Goal: Transaction & Acquisition: Book appointment/travel/reservation

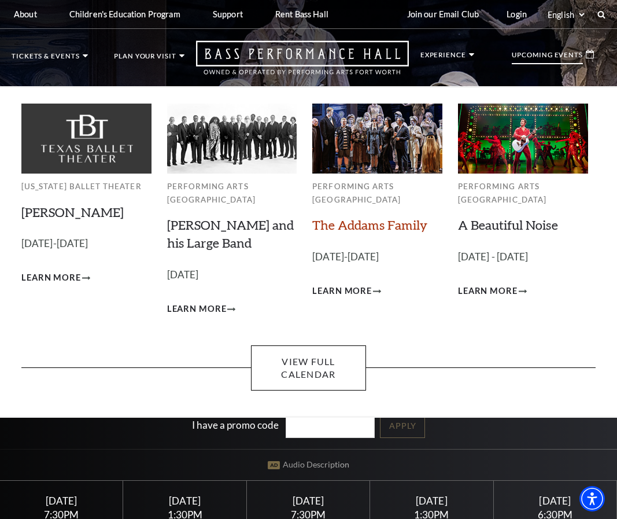
click at [362, 223] on link "The Addams Family" at bounding box center [369, 225] width 115 height 16
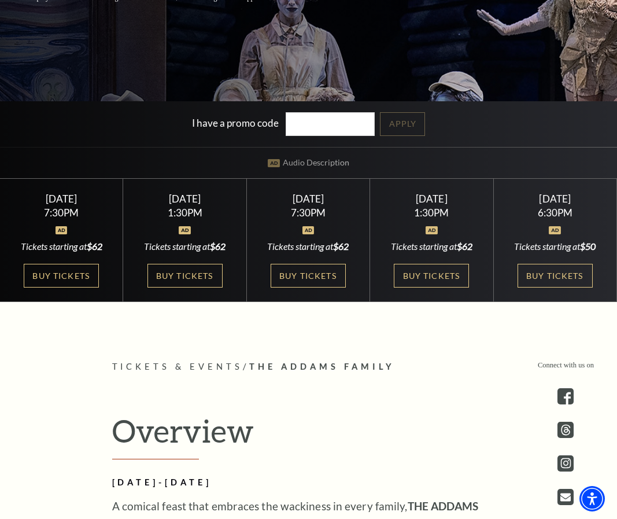
scroll to position [405, 0]
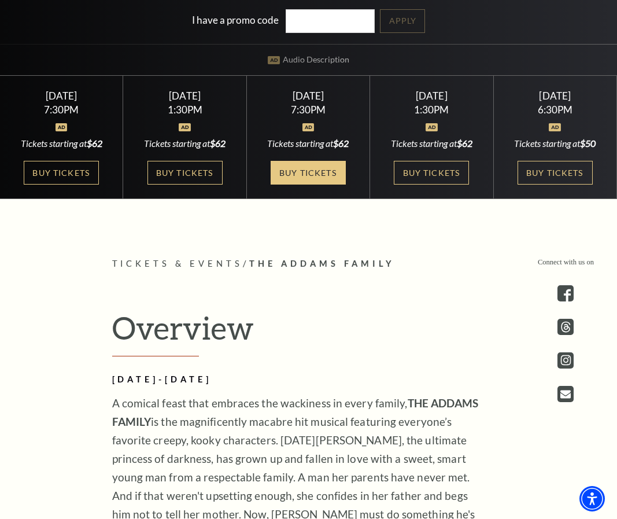
click at [301, 173] on link "Buy Tickets" at bounding box center [308, 173] width 75 height 24
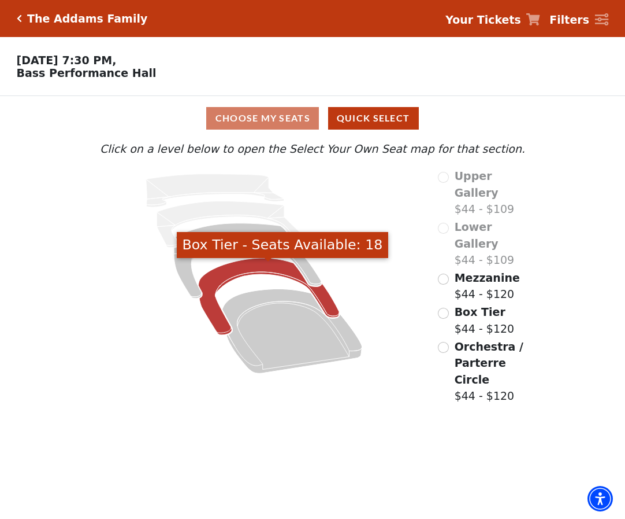
click at [252, 267] on icon "Box Tier - Seats Available: 18" at bounding box center [268, 296] width 141 height 77
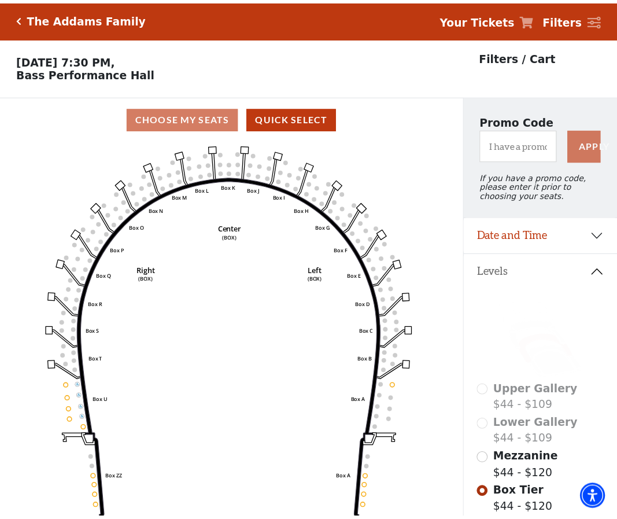
scroll to position [54, 0]
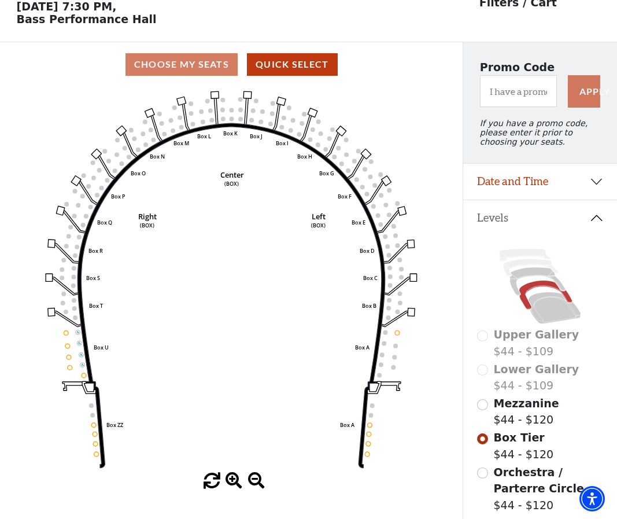
click at [229, 121] on circle at bounding box center [231, 118] width 5 height 5
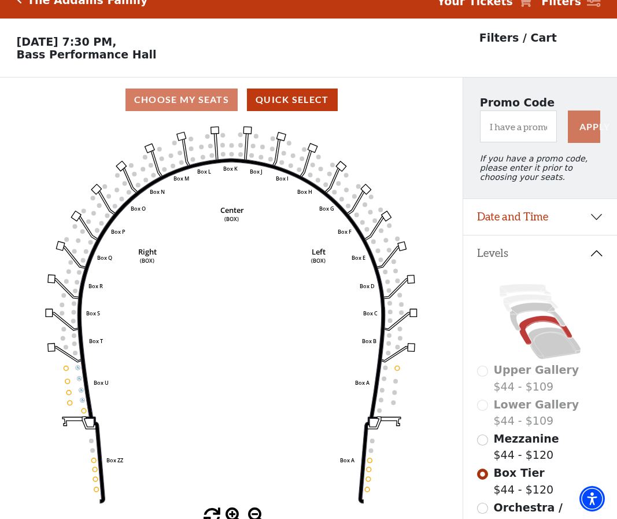
scroll to position [0, 0]
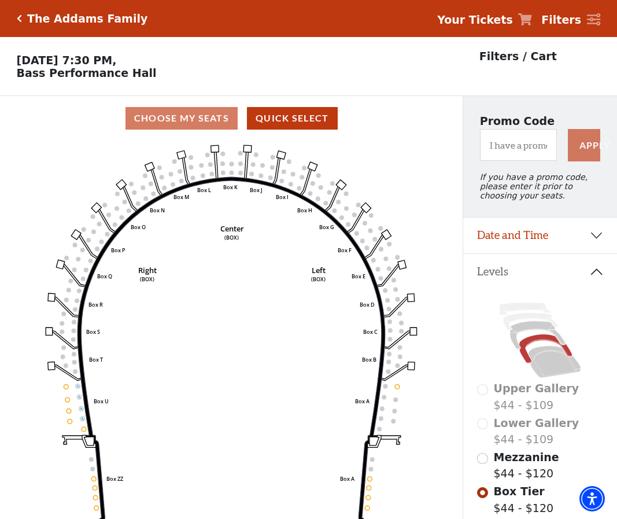
click at [36, 17] on h5 "The Addams Family" at bounding box center [87, 18] width 120 height 13
click at [18, 17] on icon "Click here to go back to filters" at bounding box center [19, 18] width 5 height 8
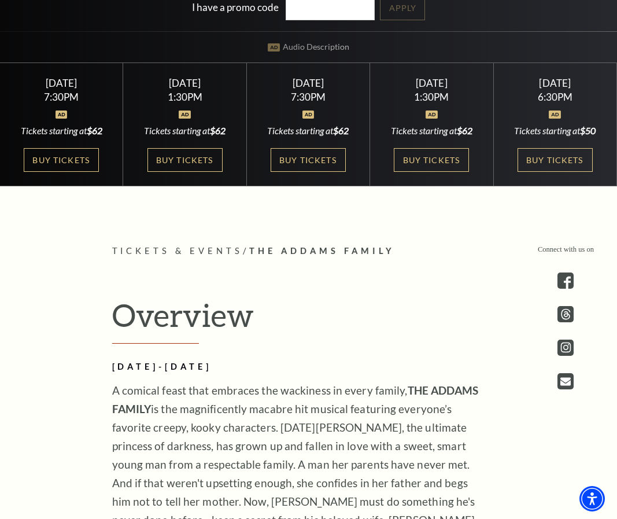
scroll to position [405, 0]
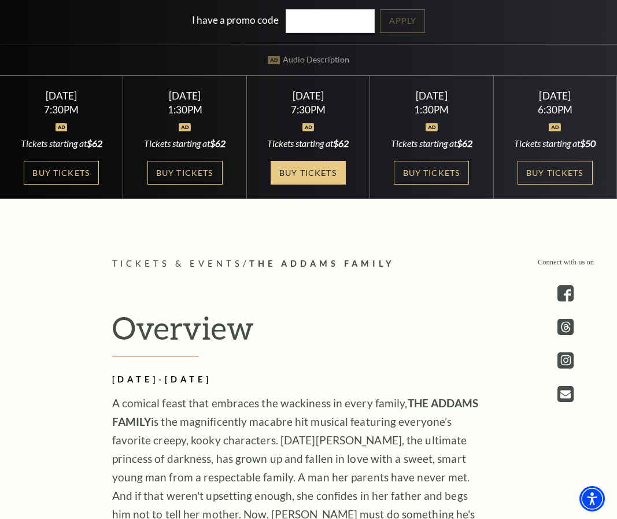
click at [312, 168] on link "Buy Tickets" at bounding box center [308, 173] width 75 height 24
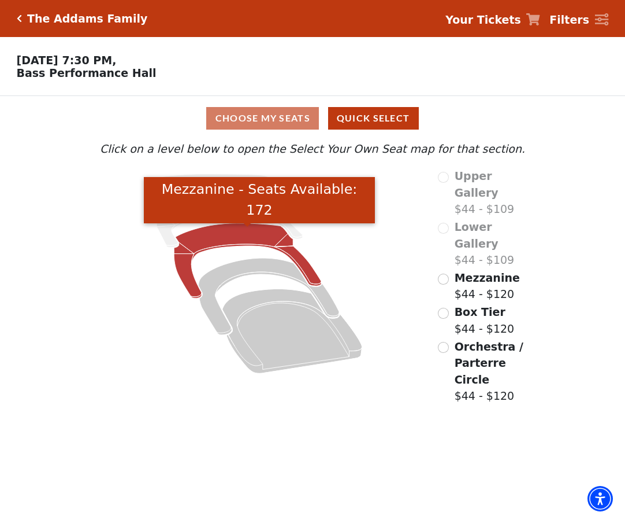
click at [267, 239] on icon "Mezzanine - Seats Available: 172" at bounding box center [247, 260] width 147 height 75
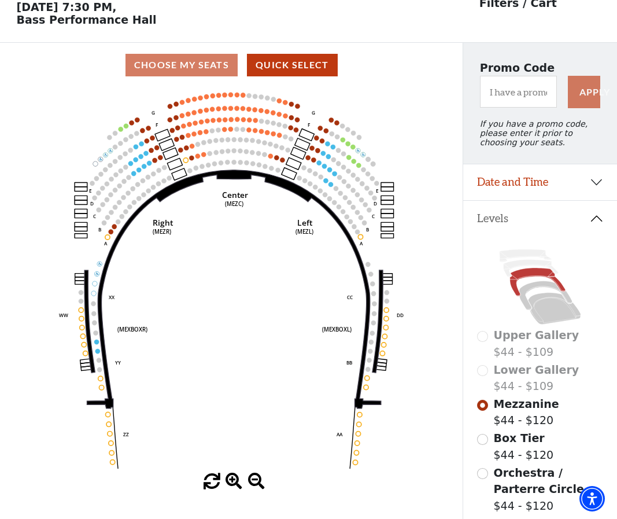
scroll to position [54, 0]
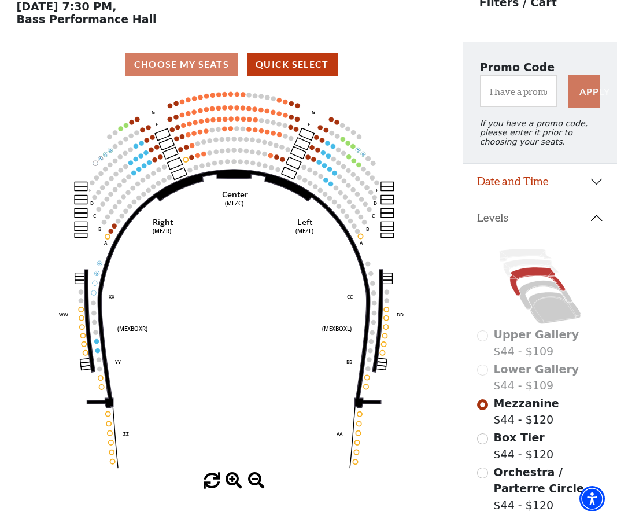
click at [191, 66] on div "Choose My Seats Quick Select" at bounding box center [231, 64] width 462 height 23
click at [305, 65] on button "Quick Select" at bounding box center [292, 64] width 91 height 23
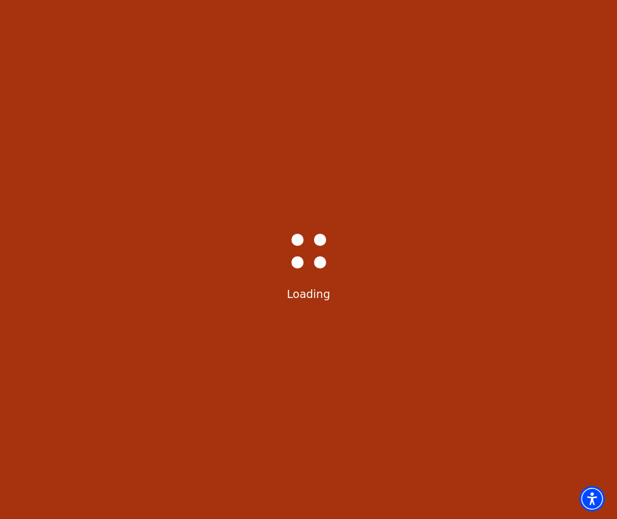
select select "6292"
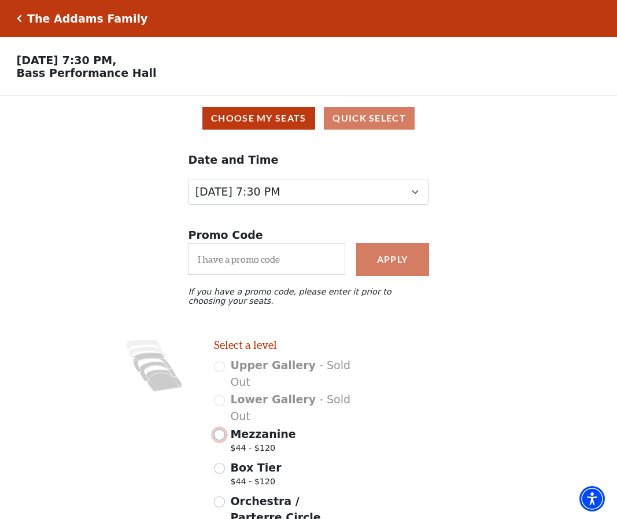
click at [220, 440] on input "Mezzanine $44 - $120" at bounding box center [219, 434] width 11 height 11
radio input "true"
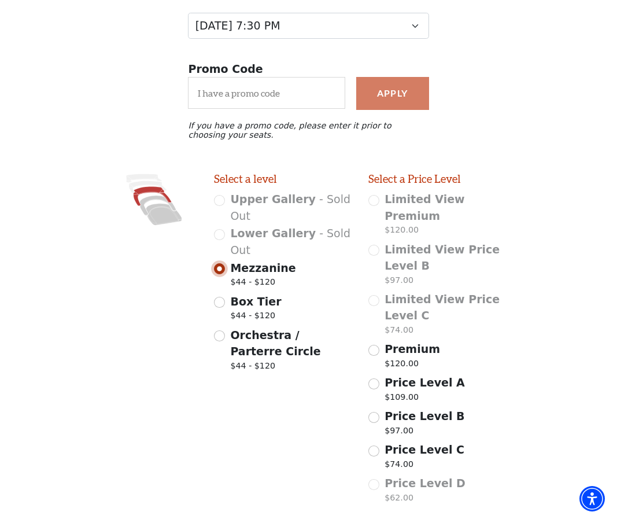
scroll to position [4, 0]
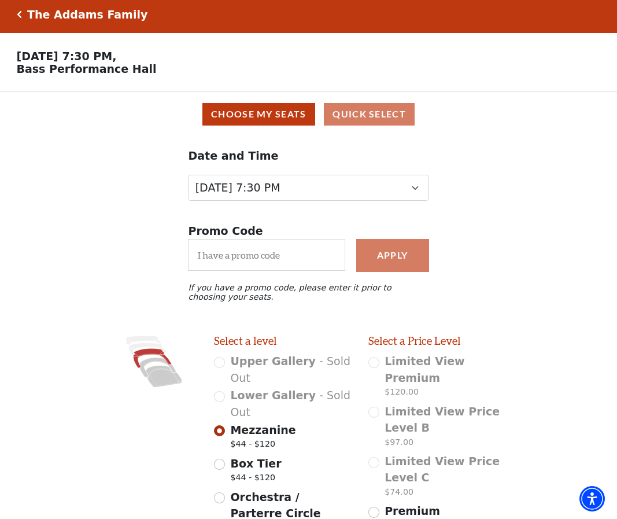
click at [21, 12] on icon "Click here to go back to filters" at bounding box center [19, 14] width 5 height 8
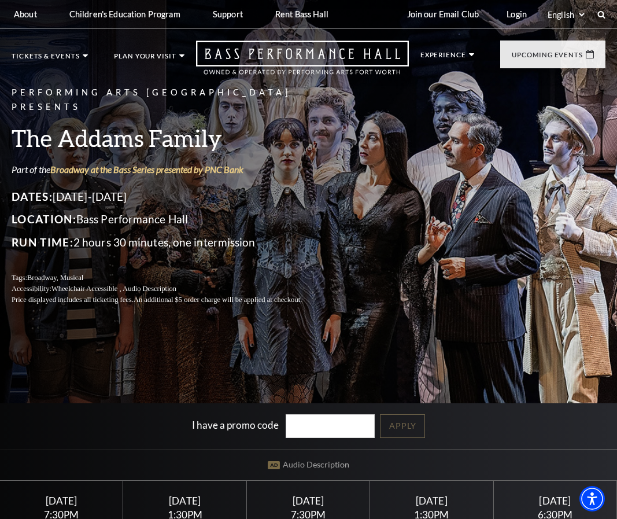
scroll to position [231, 0]
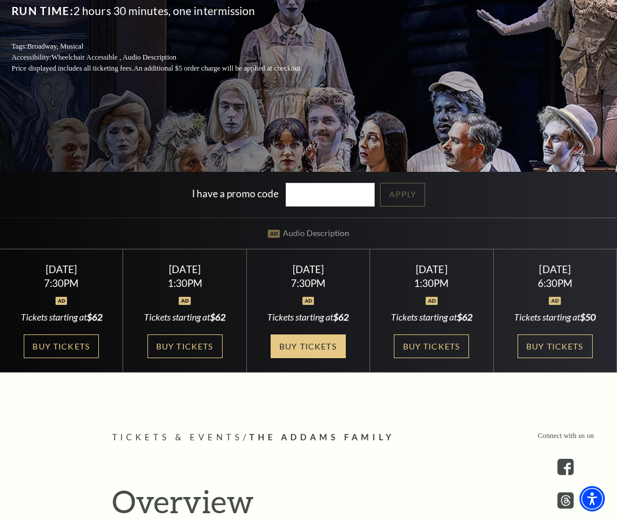
click at [309, 344] on link "Buy Tickets" at bounding box center [308, 346] width 75 height 24
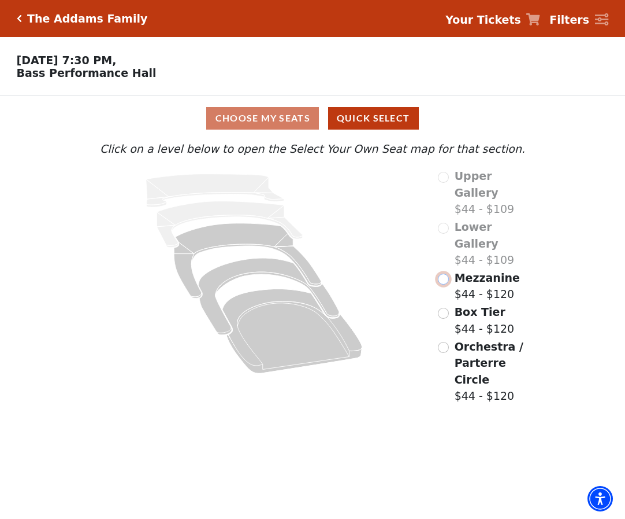
click at [449, 273] on input "Mezzanine$44 - $120\a" at bounding box center [443, 278] width 11 height 11
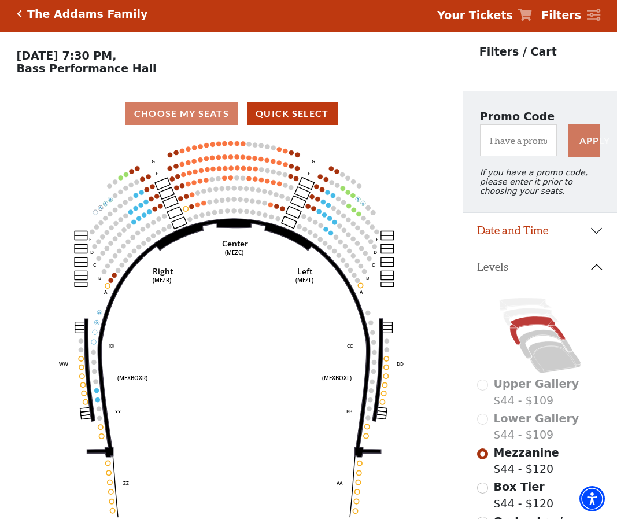
scroll to position [54, 0]
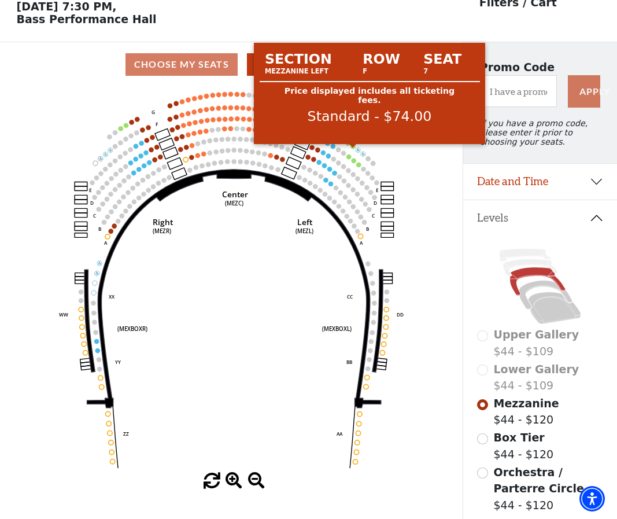
click at [354, 149] on circle at bounding box center [352, 146] width 5 height 5
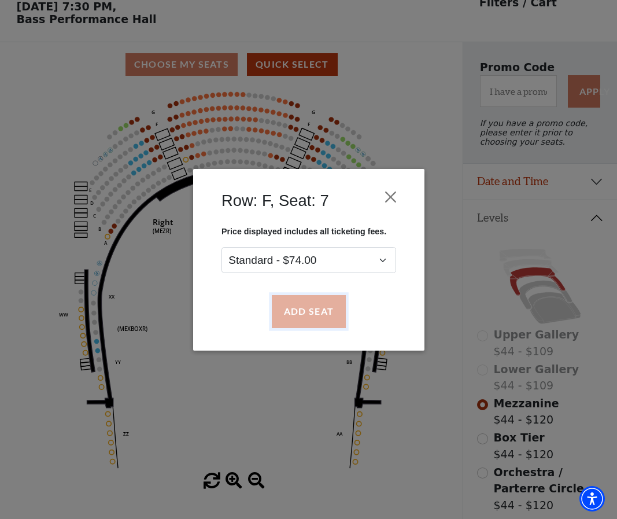
click at [317, 313] on button "Add Seat" at bounding box center [308, 311] width 74 height 32
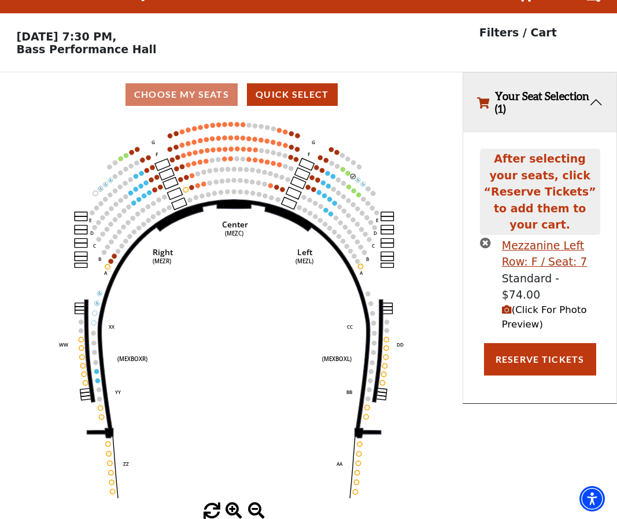
scroll to position [0, 0]
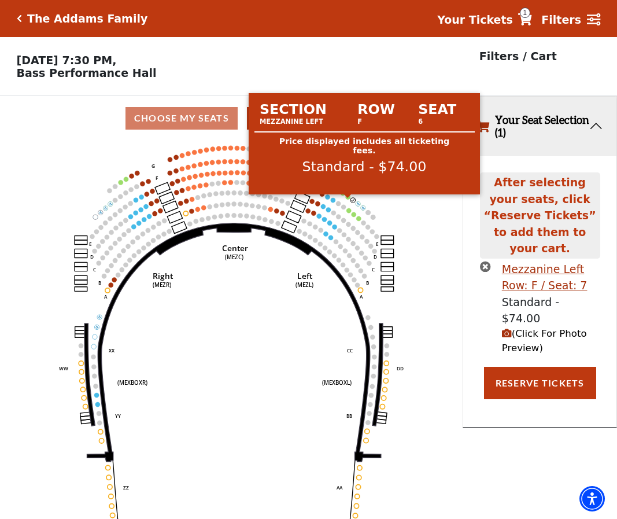
click at [346, 199] on circle at bounding box center [348, 196] width 5 height 5
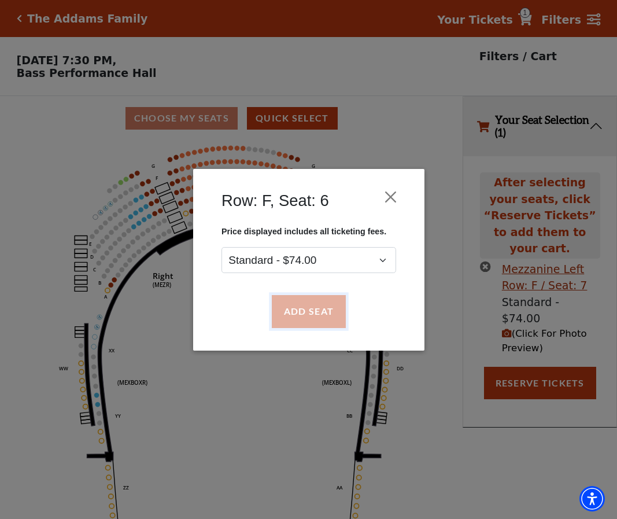
click at [299, 317] on button "Add Seat" at bounding box center [308, 311] width 74 height 32
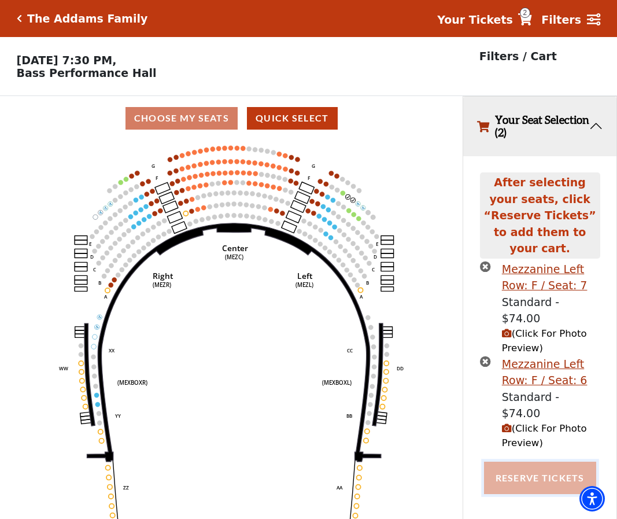
click at [540, 461] on button "Reserve Tickets" at bounding box center [540, 477] width 112 height 32
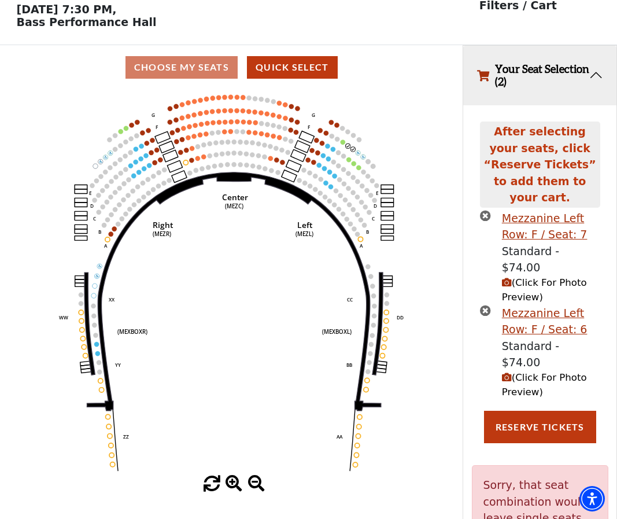
scroll to position [113, 0]
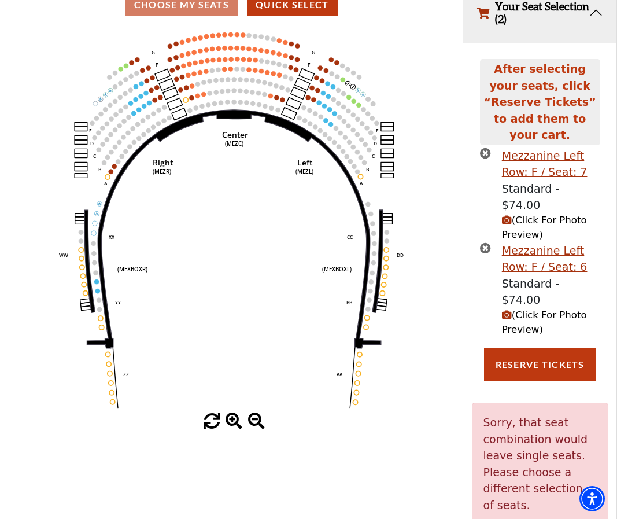
click at [356, 89] on use "Seat Selected" at bounding box center [352, 86] width 5 height 5
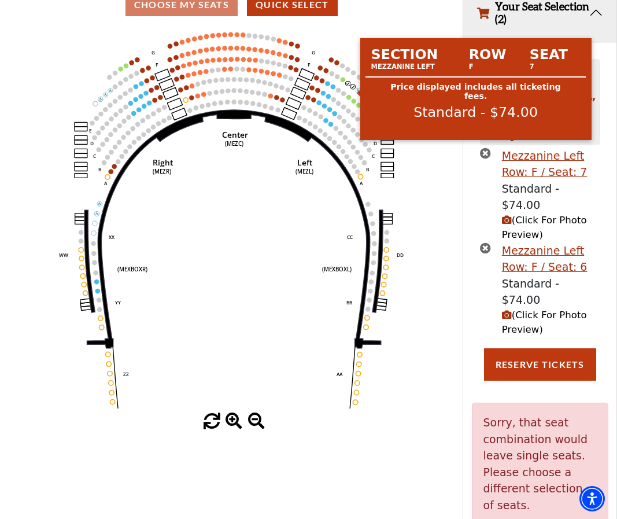
click at [350, 89] on use "Seat Selected" at bounding box center [352, 86] width 5 height 5
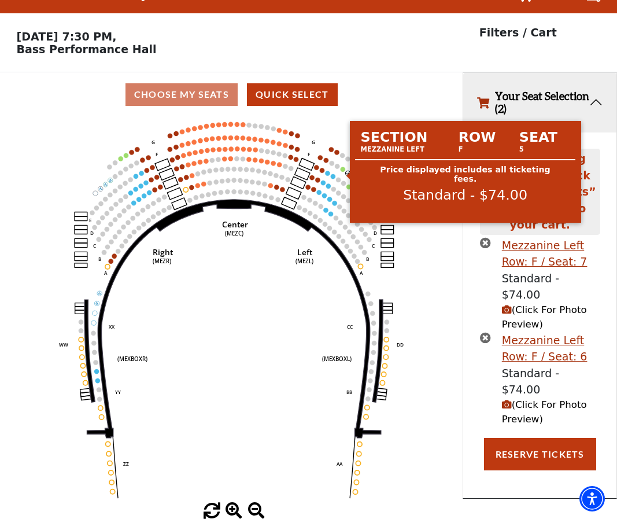
scroll to position [28, 0]
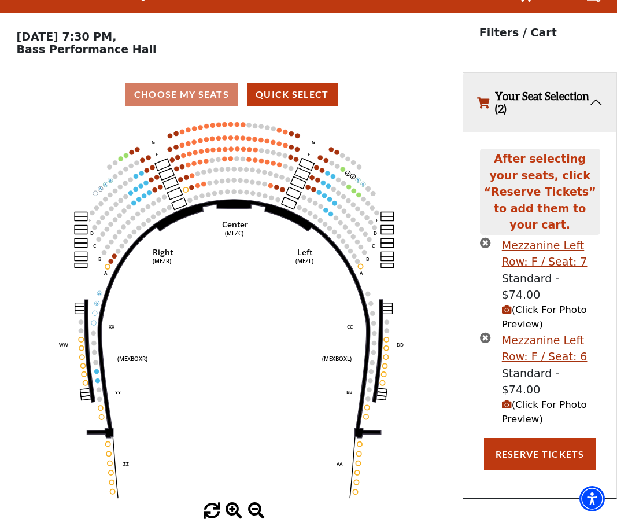
click at [595, 103] on button "Your Seat Selection (2)" at bounding box center [539, 103] width 153 height 60
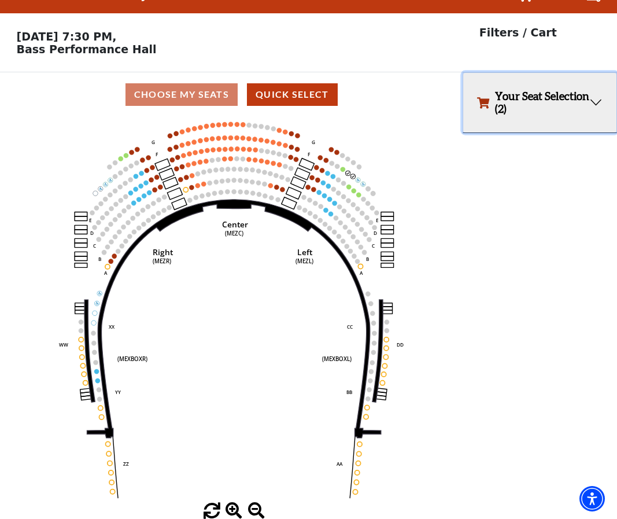
click at [595, 102] on button "Your Seat Selection (2)" at bounding box center [539, 103] width 153 height 60
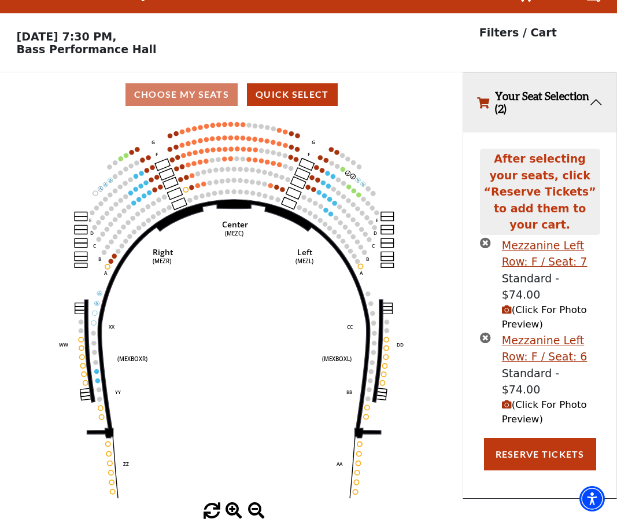
click at [487, 332] on icon "times-circle" at bounding box center [485, 337] width 11 height 11
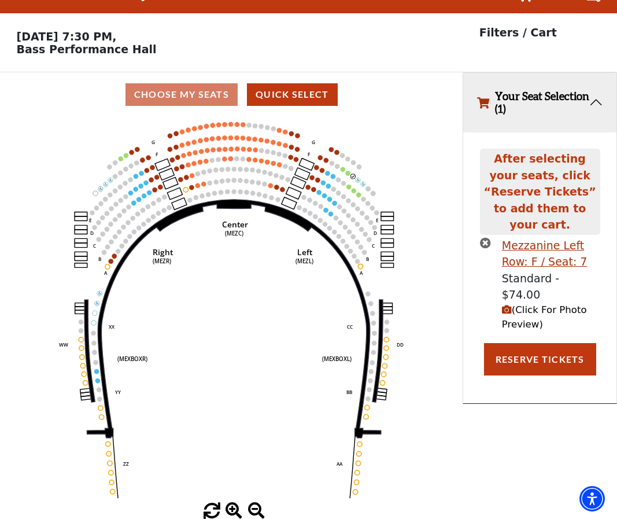
click at [481, 237] on icon "times-circle" at bounding box center [485, 242] width 11 height 11
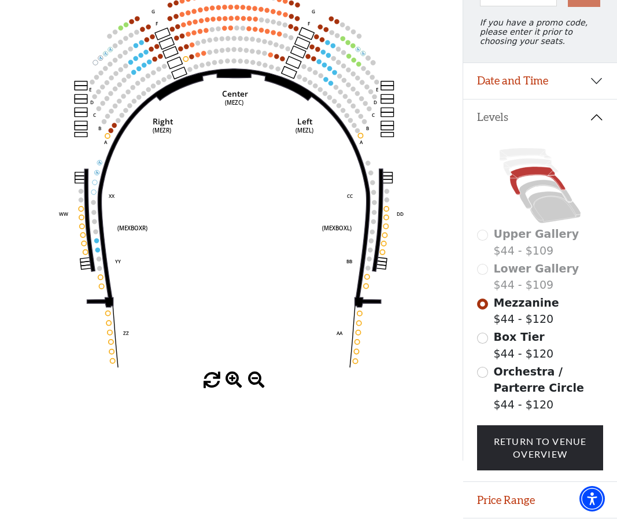
scroll to position [84, 0]
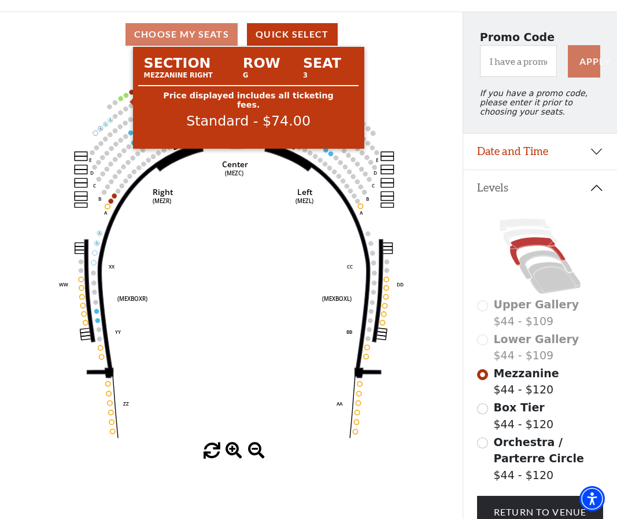
click at [127, 97] on circle at bounding box center [126, 94] width 5 height 5
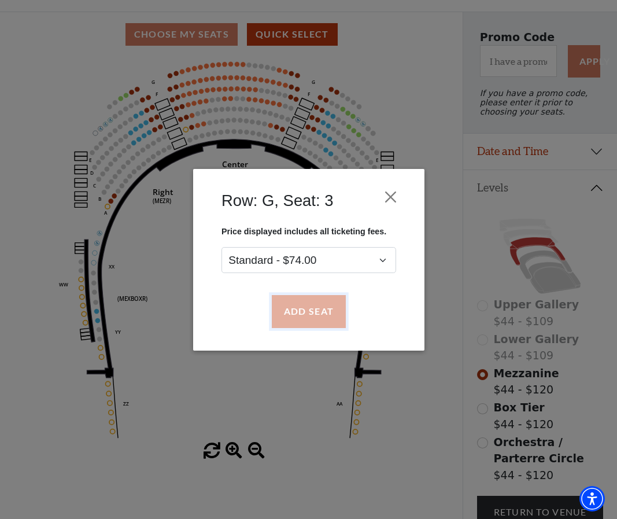
click at [297, 313] on button "Add Seat" at bounding box center [308, 311] width 74 height 32
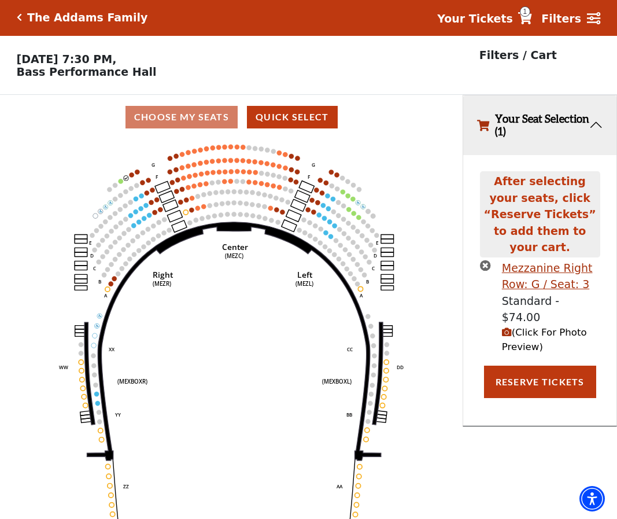
scroll to position [0, 0]
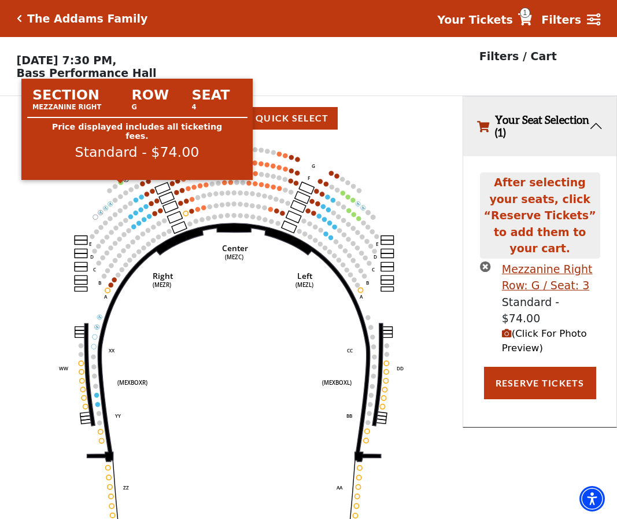
click at [120, 184] on circle at bounding box center [121, 182] width 5 height 5
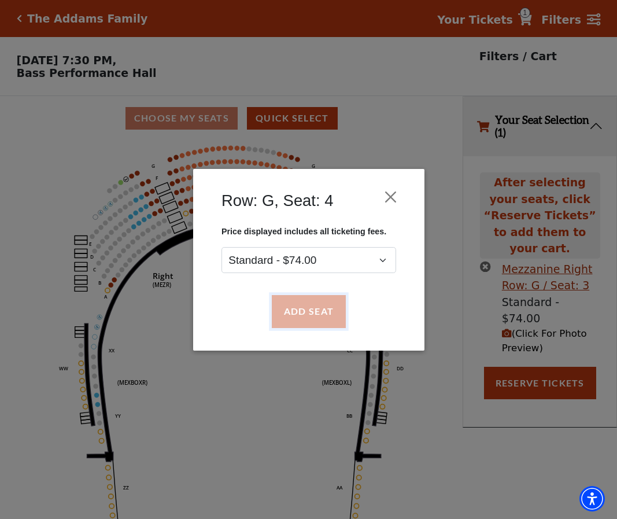
click at [301, 310] on button "Add Seat" at bounding box center [308, 311] width 74 height 32
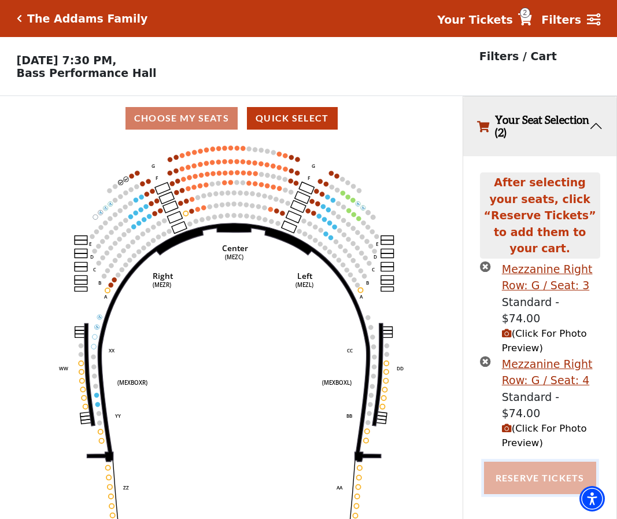
click at [517, 461] on button "Reserve Tickets" at bounding box center [540, 477] width 112 height 32
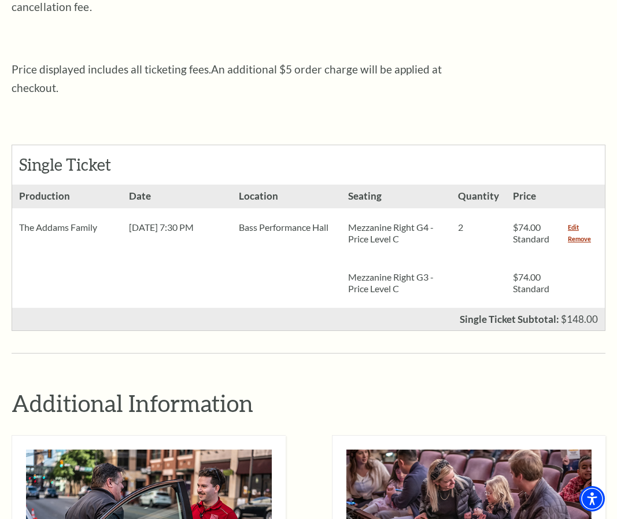
scroll to position [405, 0]
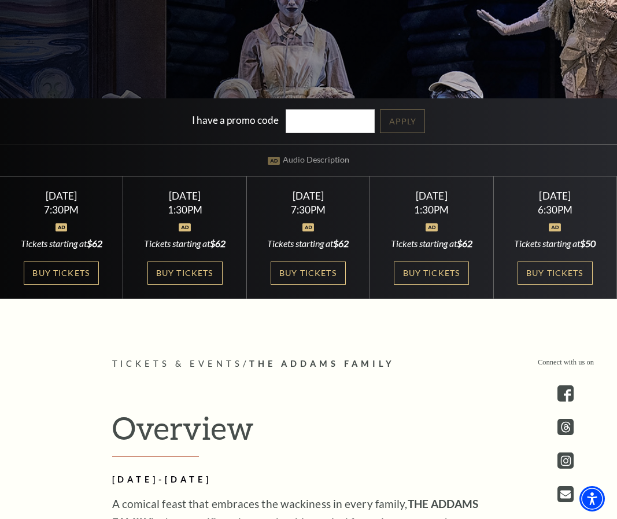
scroll to position [405, 0]
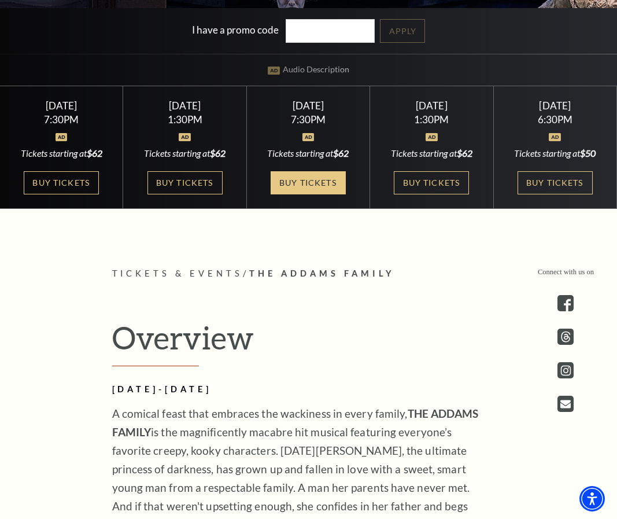
drag, startPoint x: 301, startPoint y: 183, endPoint x: 310, endPoint y: 186, distance: 9.1
click at [301, 182] on link "Buy Tickets" at bounding box center [308, 183] width 75 height 24
click at [305, 181] on link "Buy Tickets" at bounding box center [308, 183] width 75 height 24
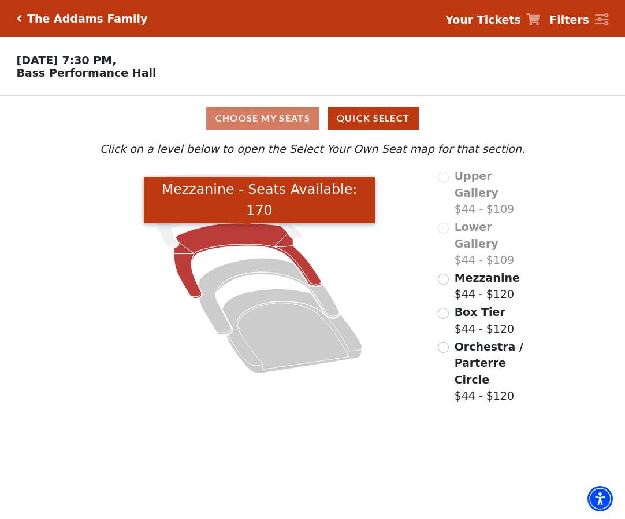
click at [231, 240] on icon "Mezzanine - Seats Available: 170" at bounding box center [247, 260] width 147 height 75
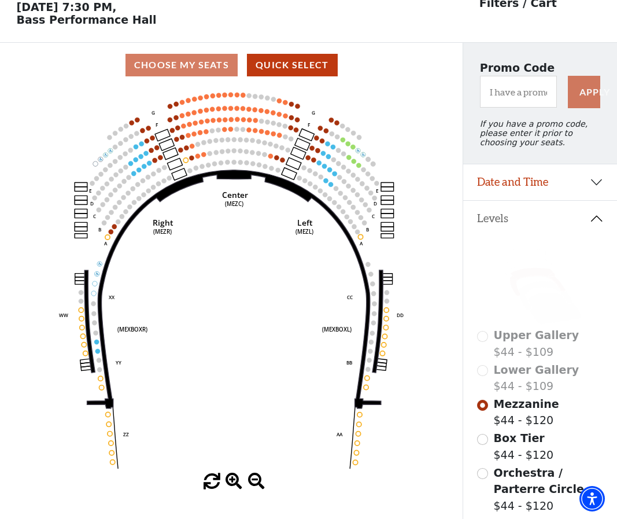
scroll to position [54, 0]
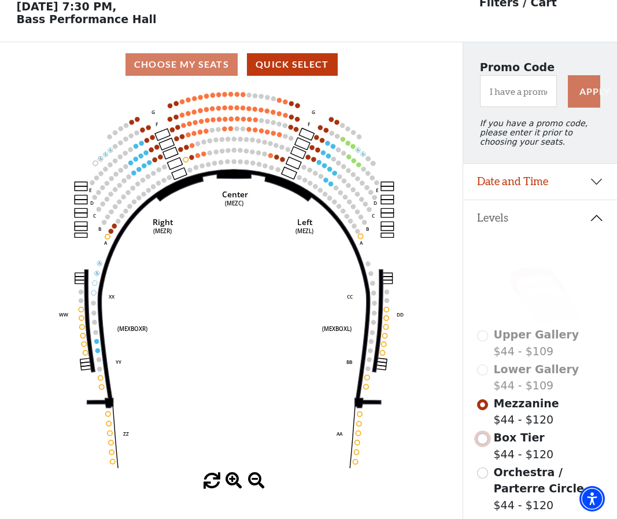
click at [481, 444] on input "Box Tier$44 - $120\a" at bounding box center [482, 438] width 11 height 11
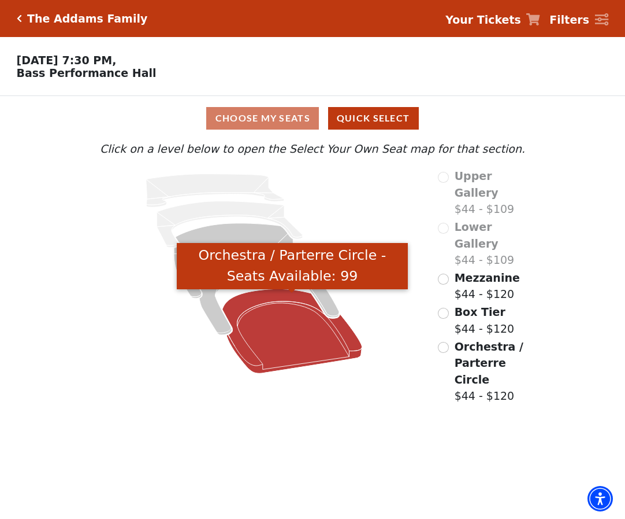
click at [269, 331] on icon "Orchestra / Parterre Circle - Seats Available: 99" at bounding box center [292, 331] width 140 height 84
